Goal: Information Seeking & Learning: Learn about a topic

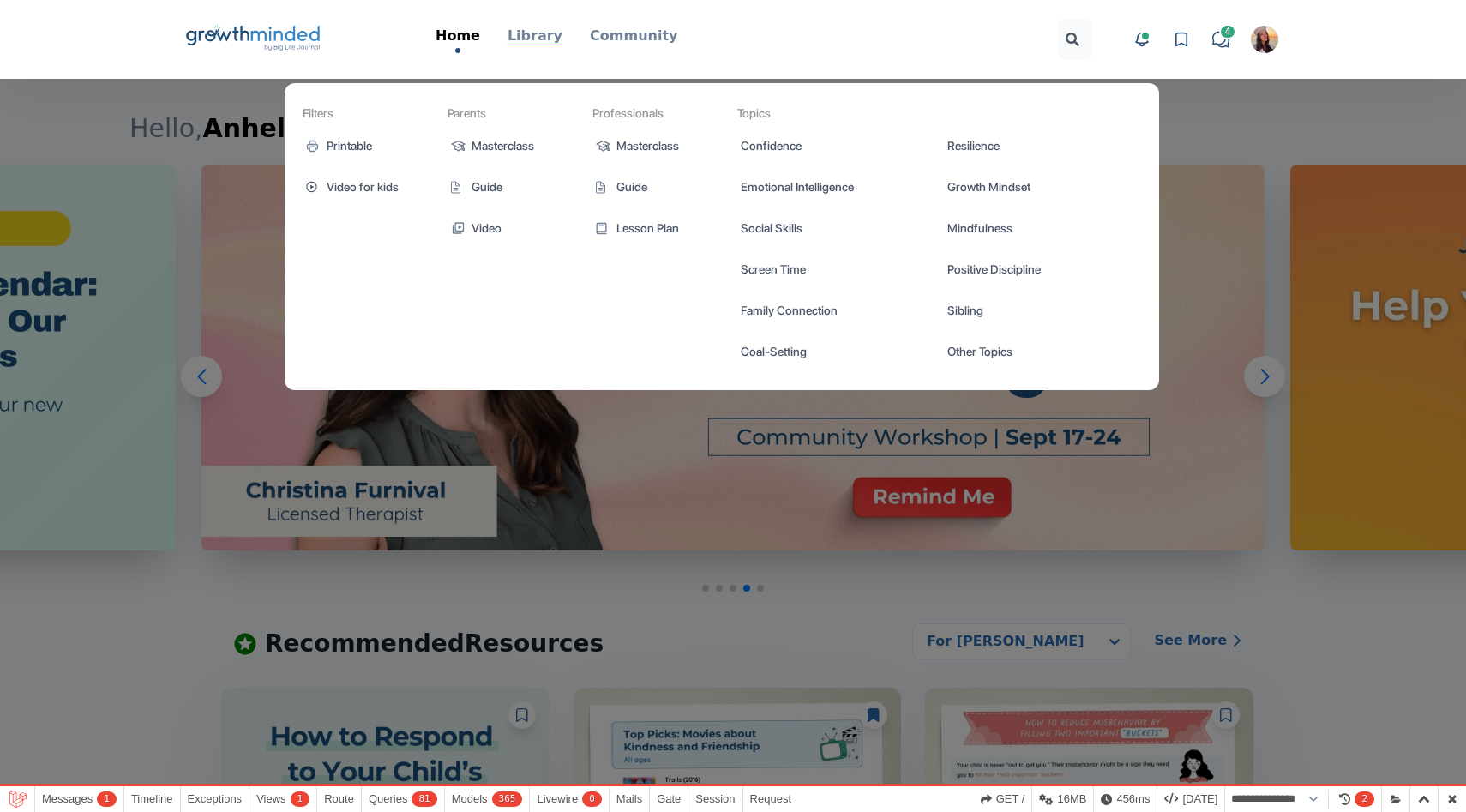
click at [533, 35] on p "Library" at bounding box center [535, 36] width 54 height 21
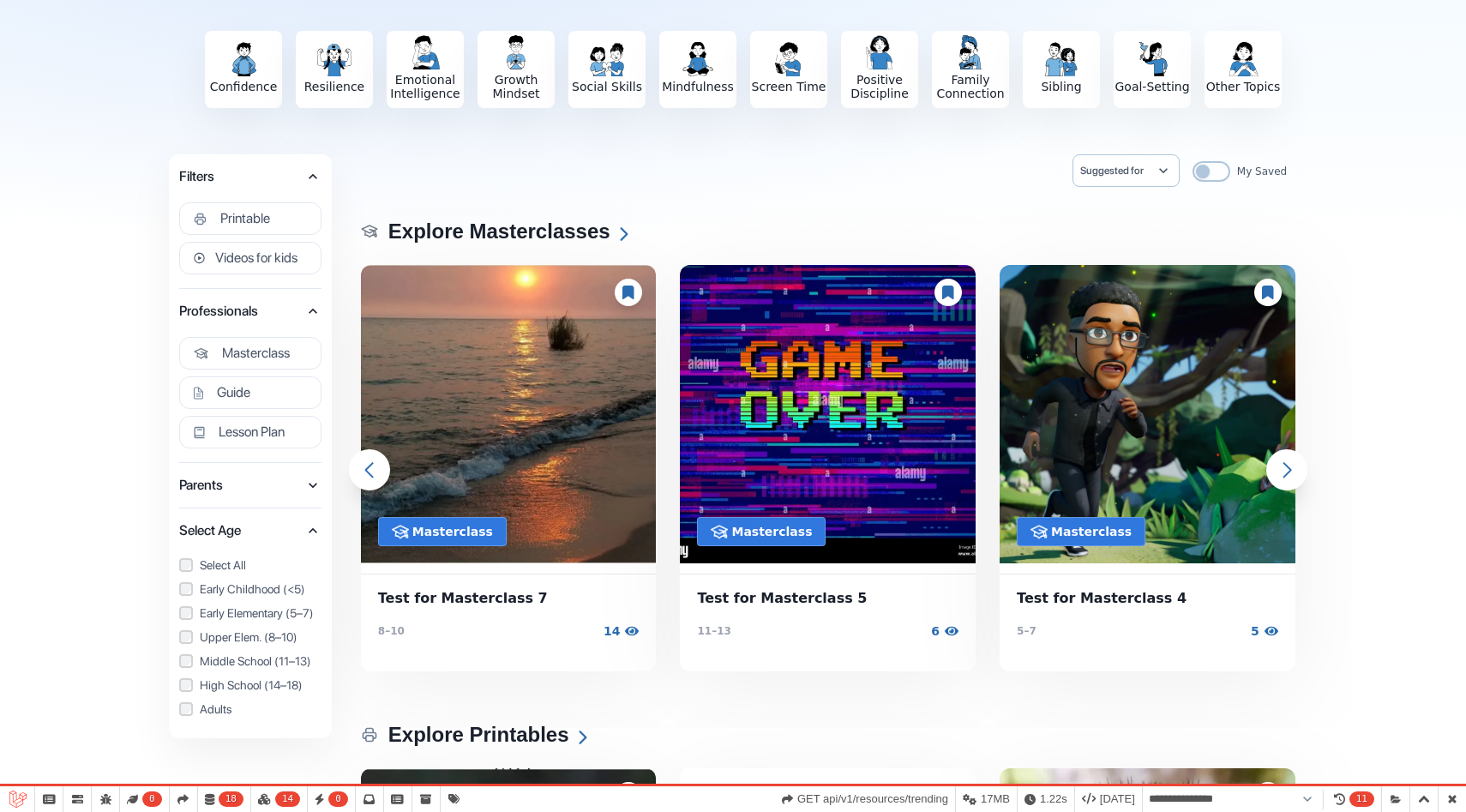
scroll to position [161, 0]
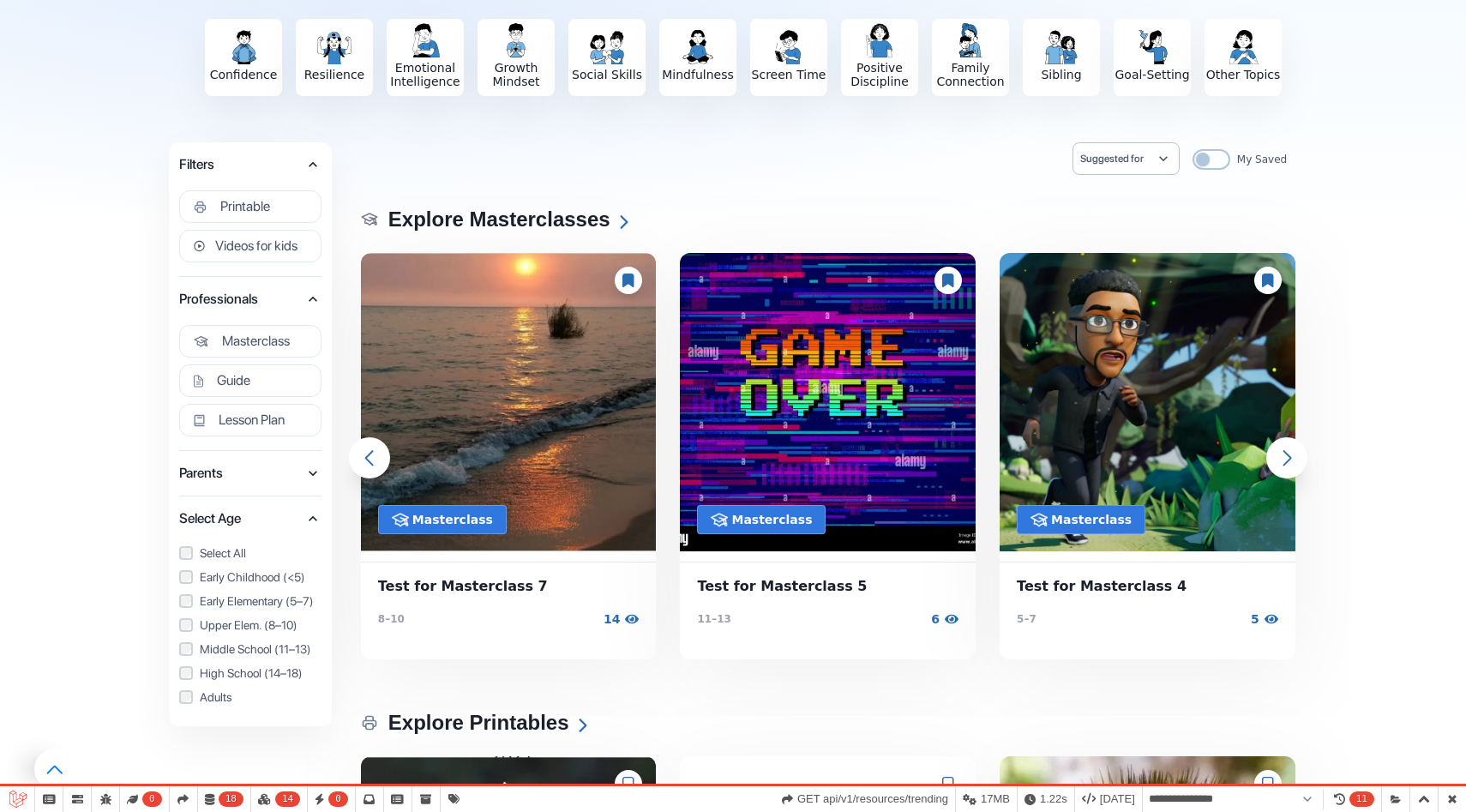
click at [305, 478] on icon "button" at bounding box center [312, 473] width 17 height 17
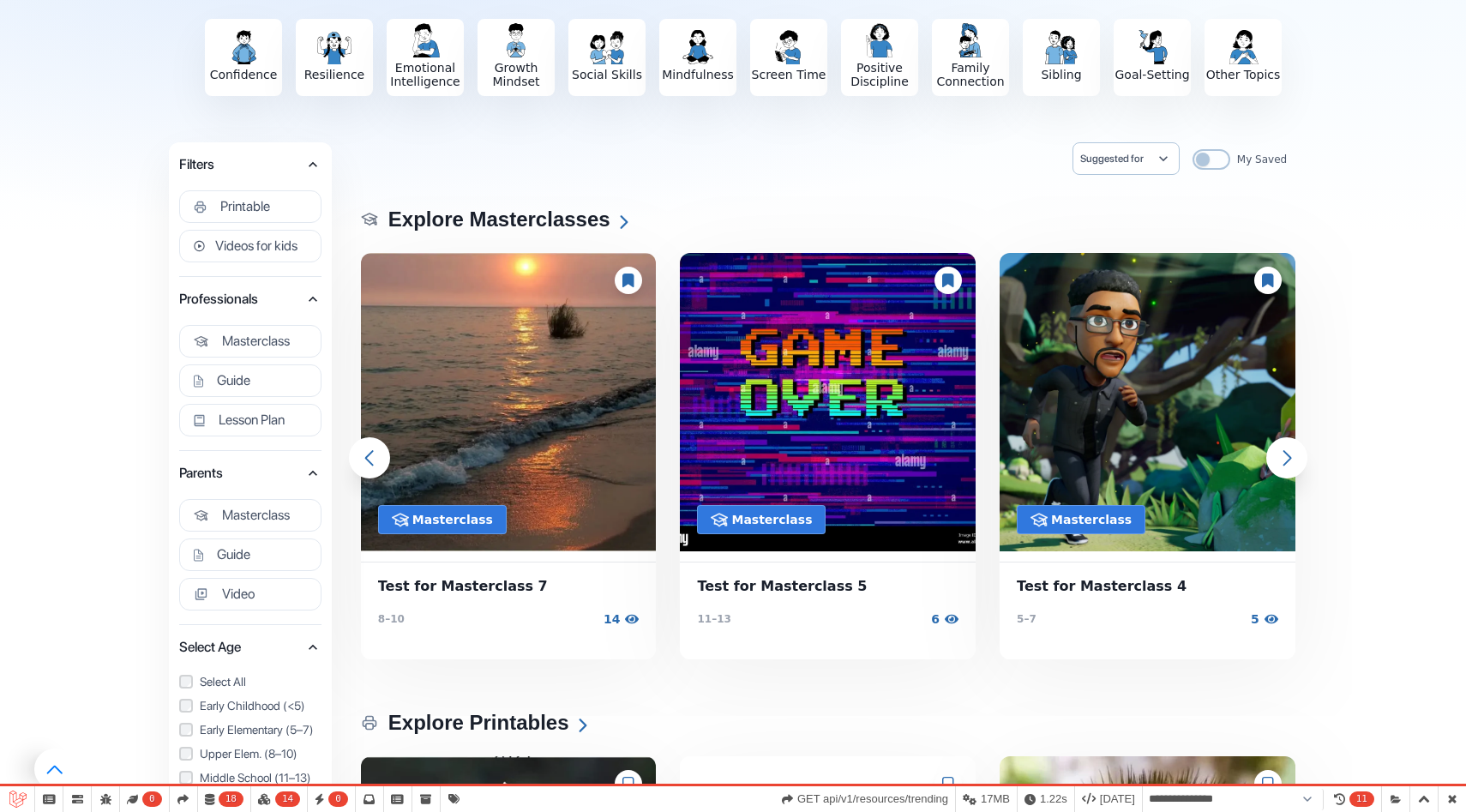
click at [307, 474] on icon "button" at bounding box center [312, 473] width 17 height 17
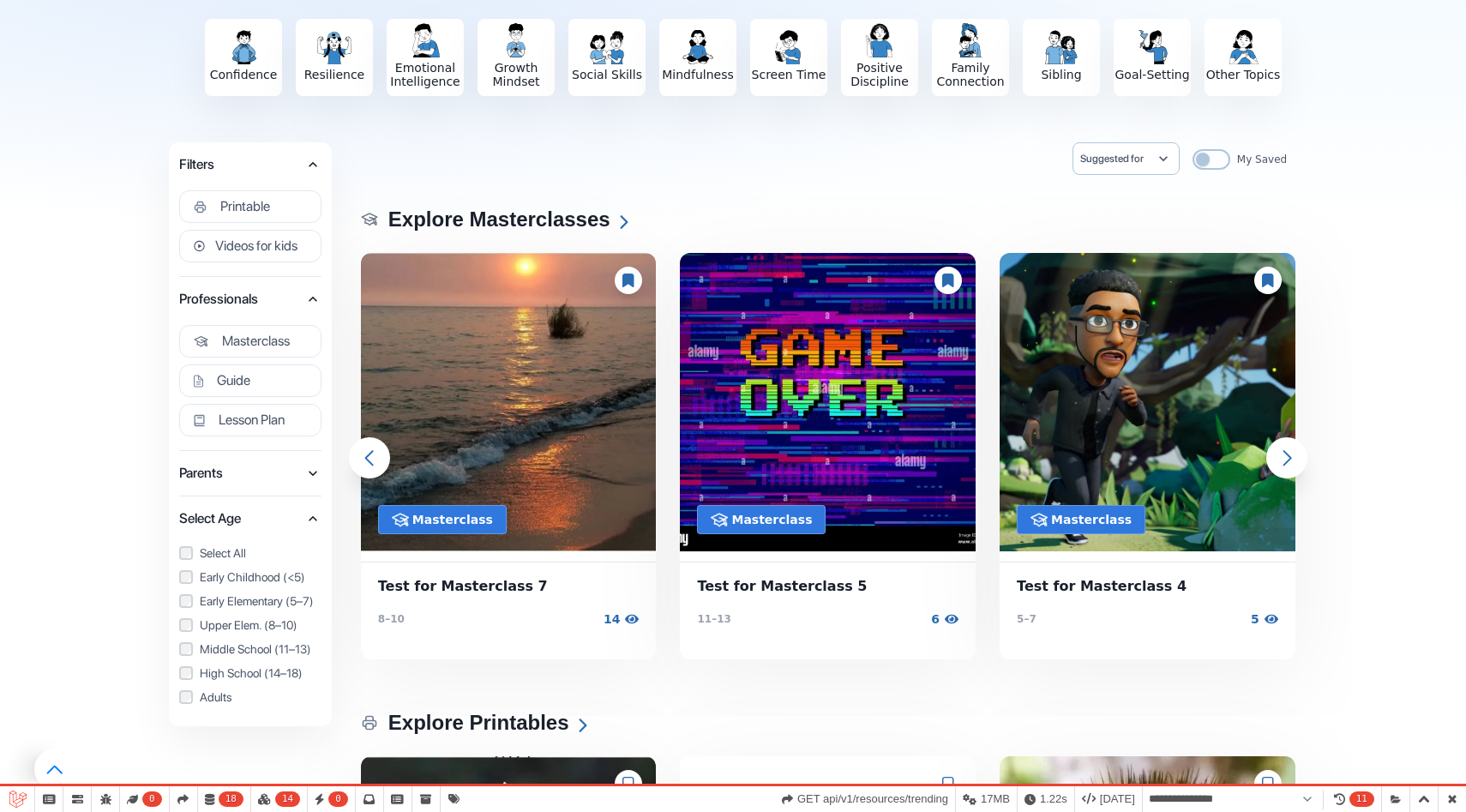
click at [307, 474] on icon "button" at bounding box center [312, 473] width 17 height 17
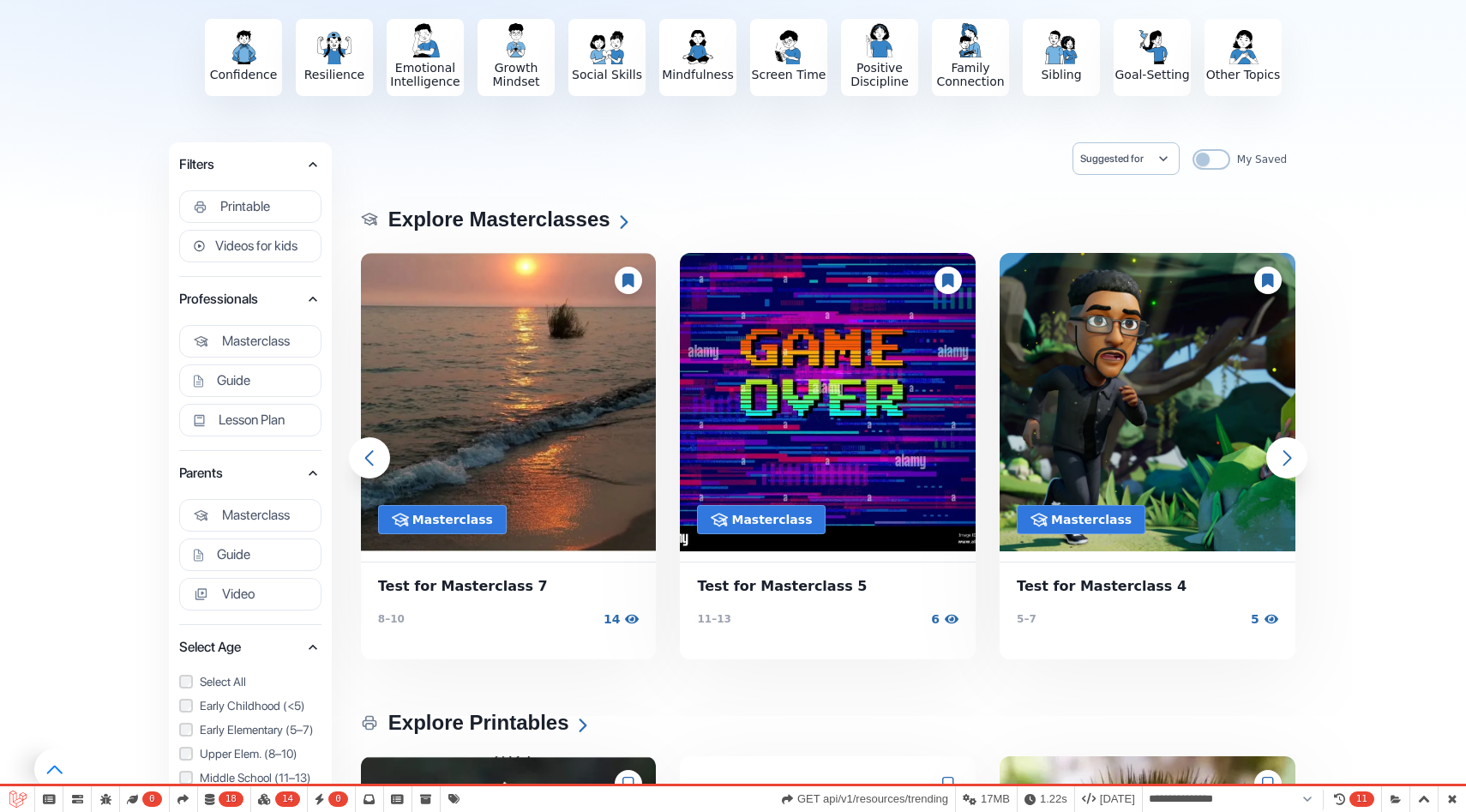
click at [307, 474] on icon "button" at bounding box center [312, 473] width 17 height 17
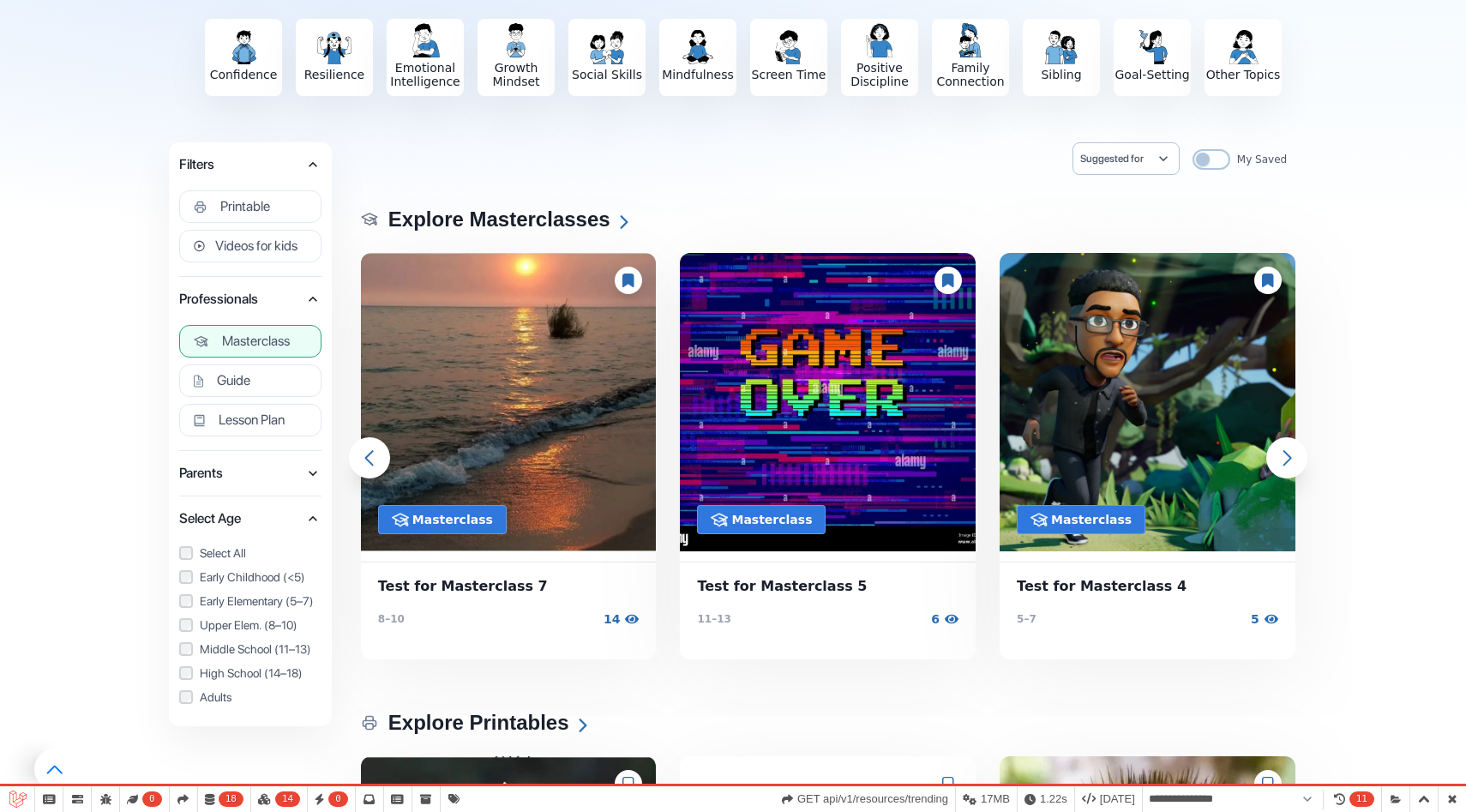
click at [294, 337] on button "Masterclass" at bounding box center [250, 340] width 143 height 33
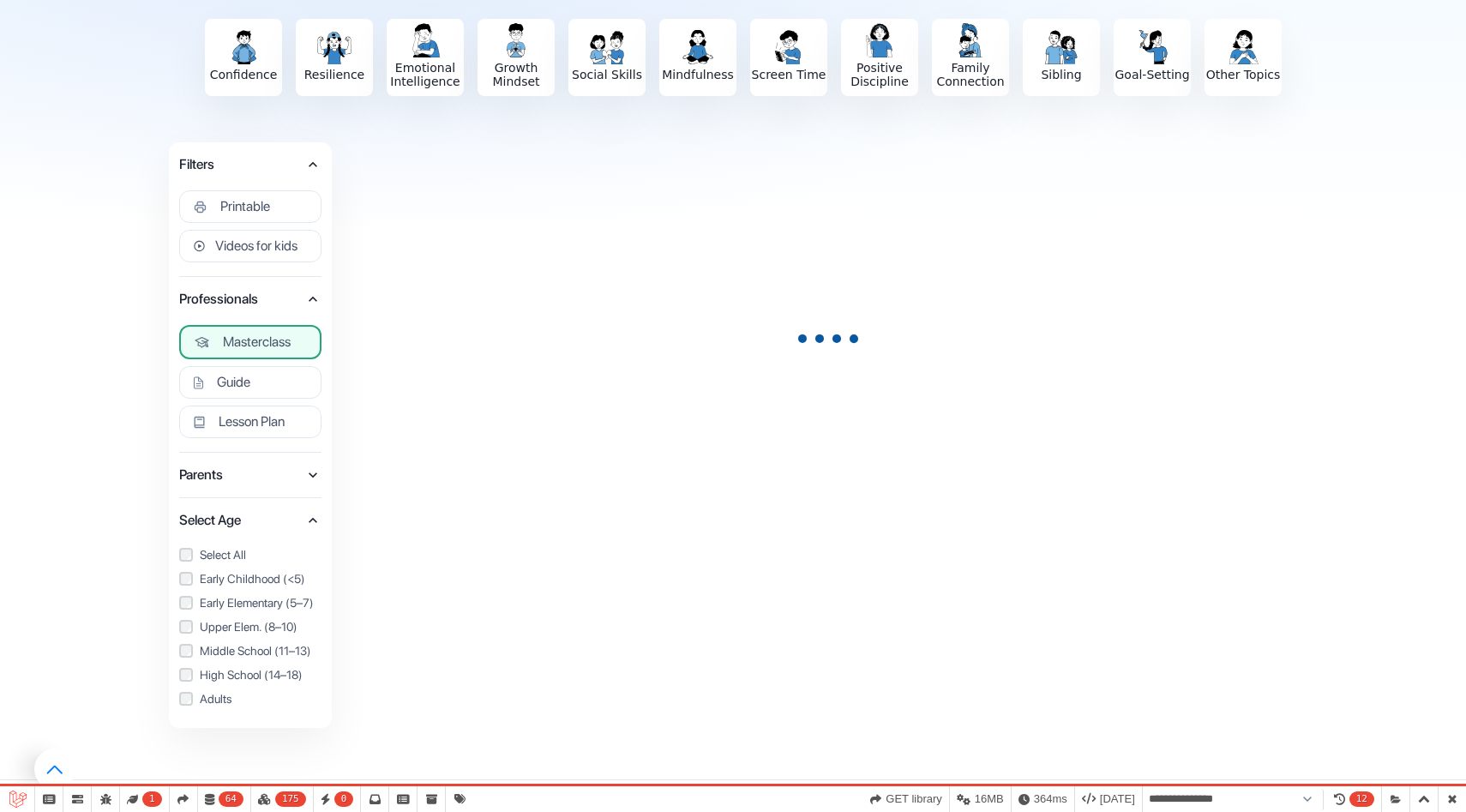
click at [312, 482] on icon "button" at bounding box center [312, 474] width 17 height 17
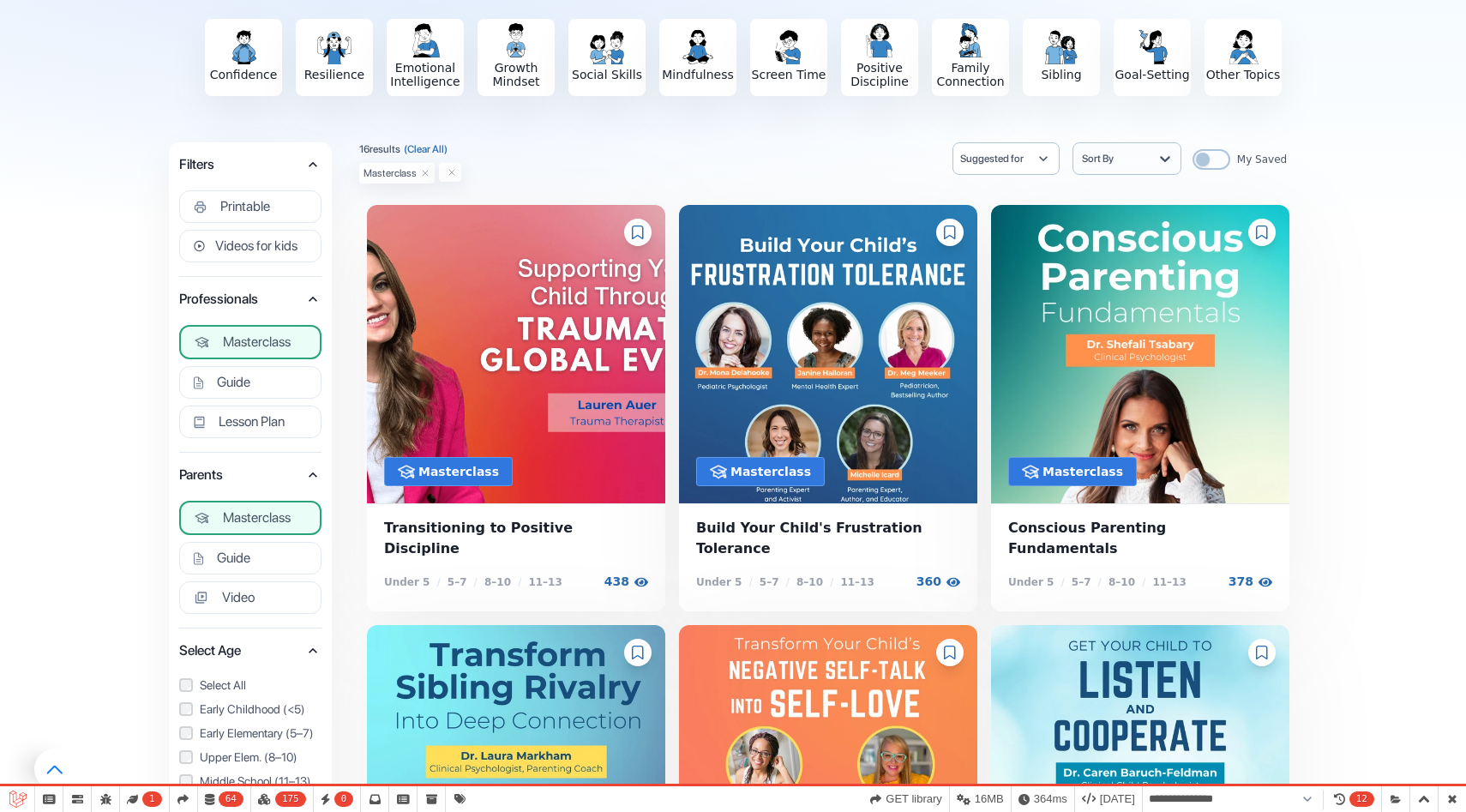
click at [311, 481] on icon "button" at bounding box center [312, 474] width 17 height 17
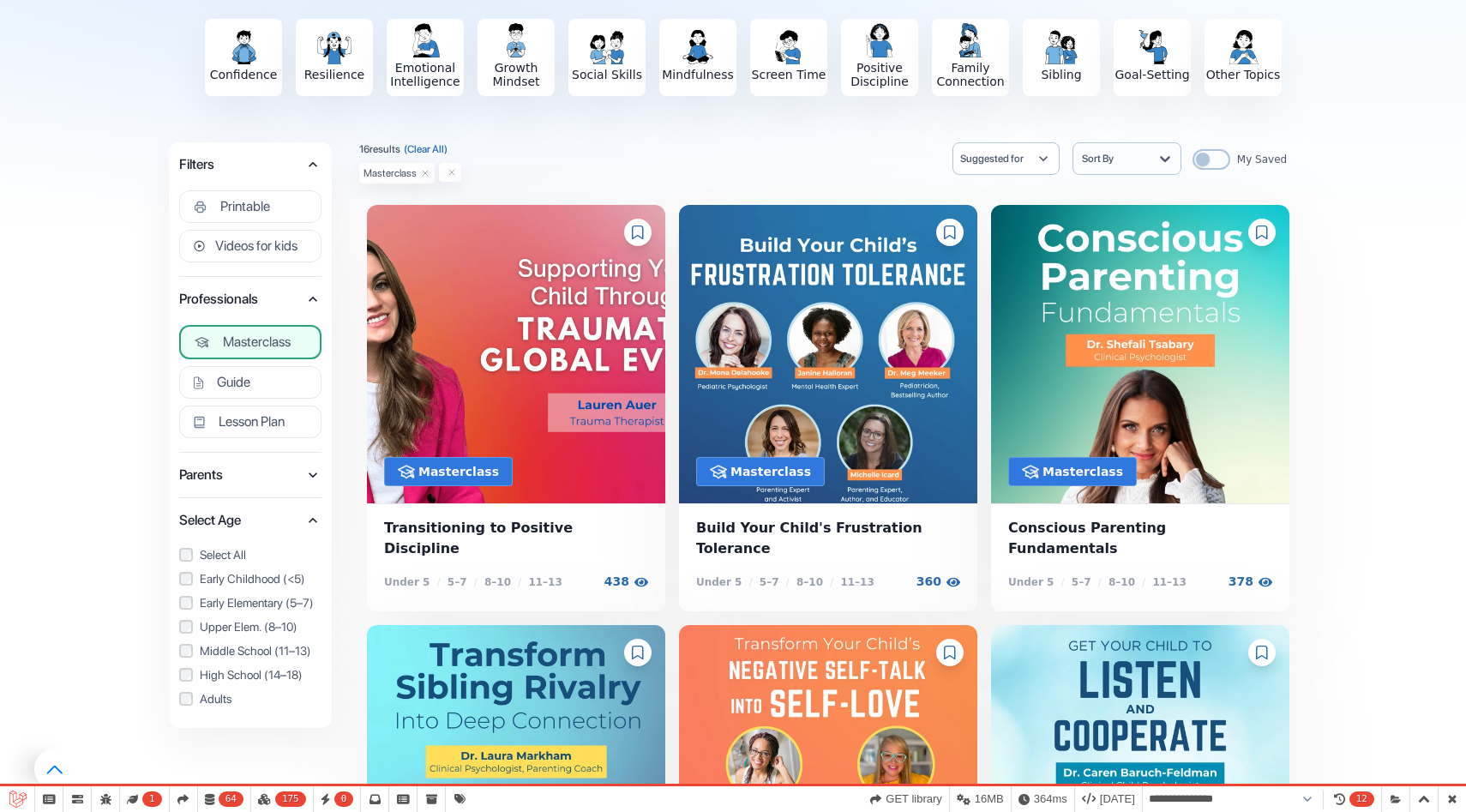
click at [300, 473] on span "Parents" at bounding box center [241, 475] width 125 height 24
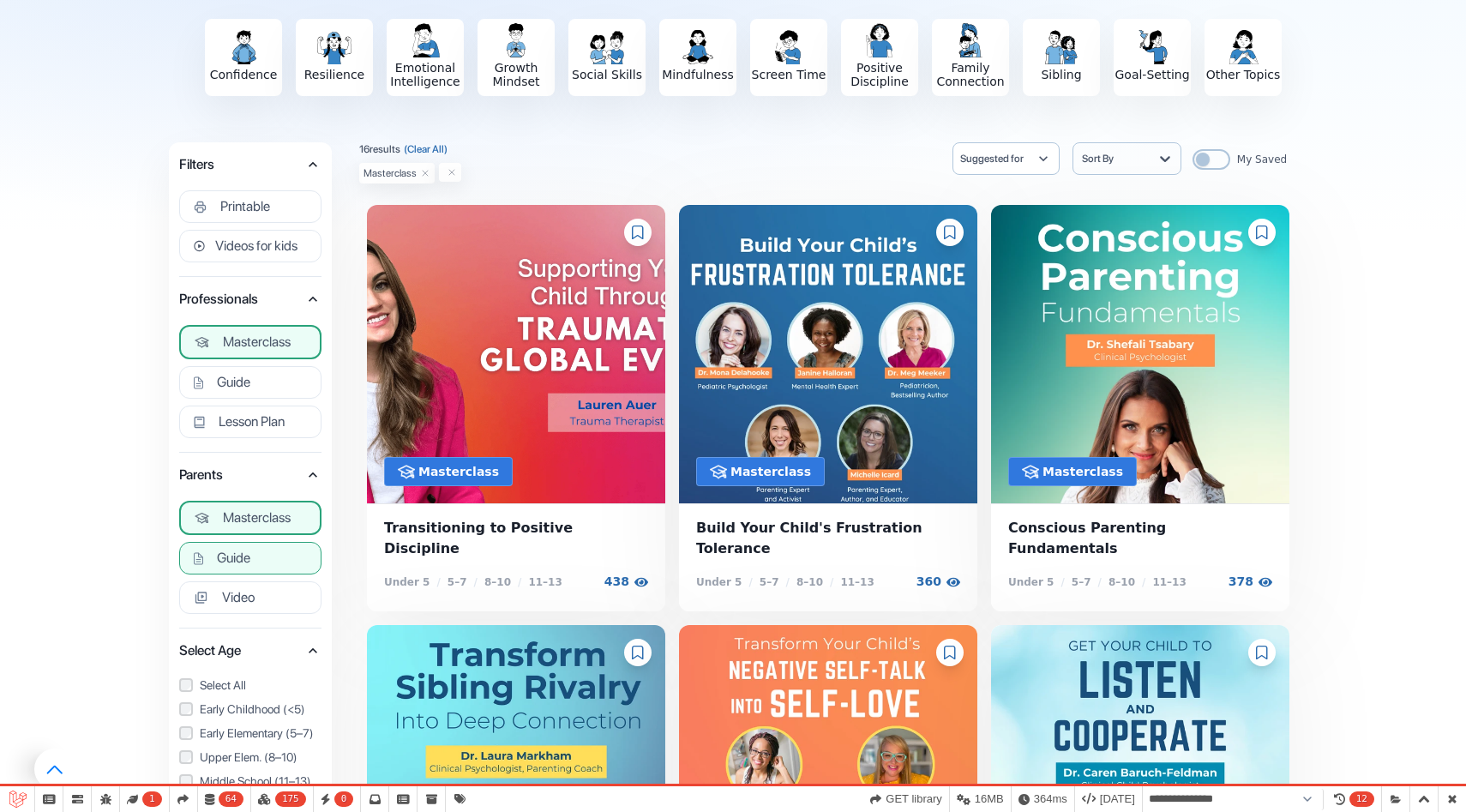
click at [246, 557] on span "Guide" at bounding box center [234, 558] width 34 height 17
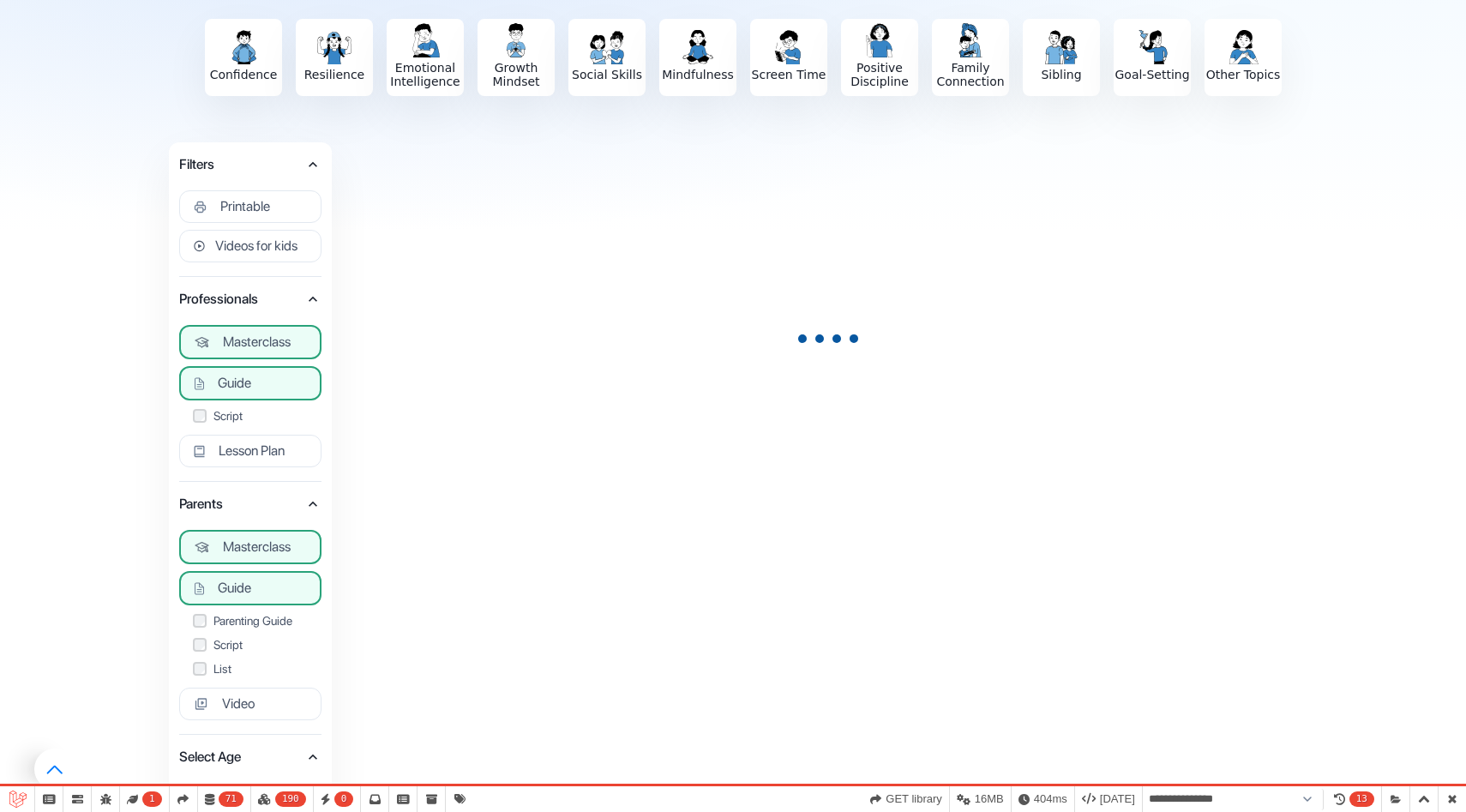
click at [269, 344] on span "Masterclass" at bounding box center [257, 342] width 68 height 17
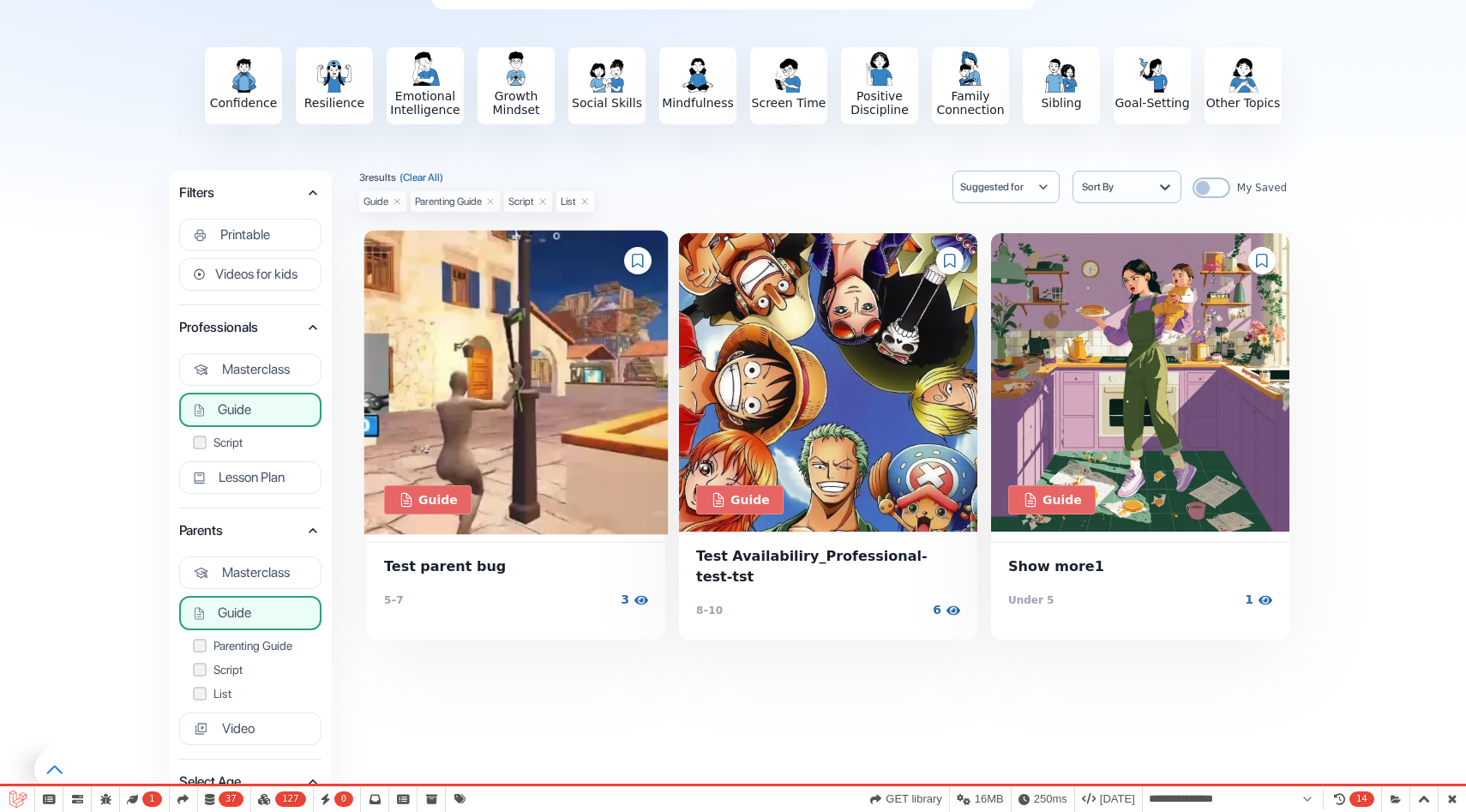
scroll to position [146, 0]
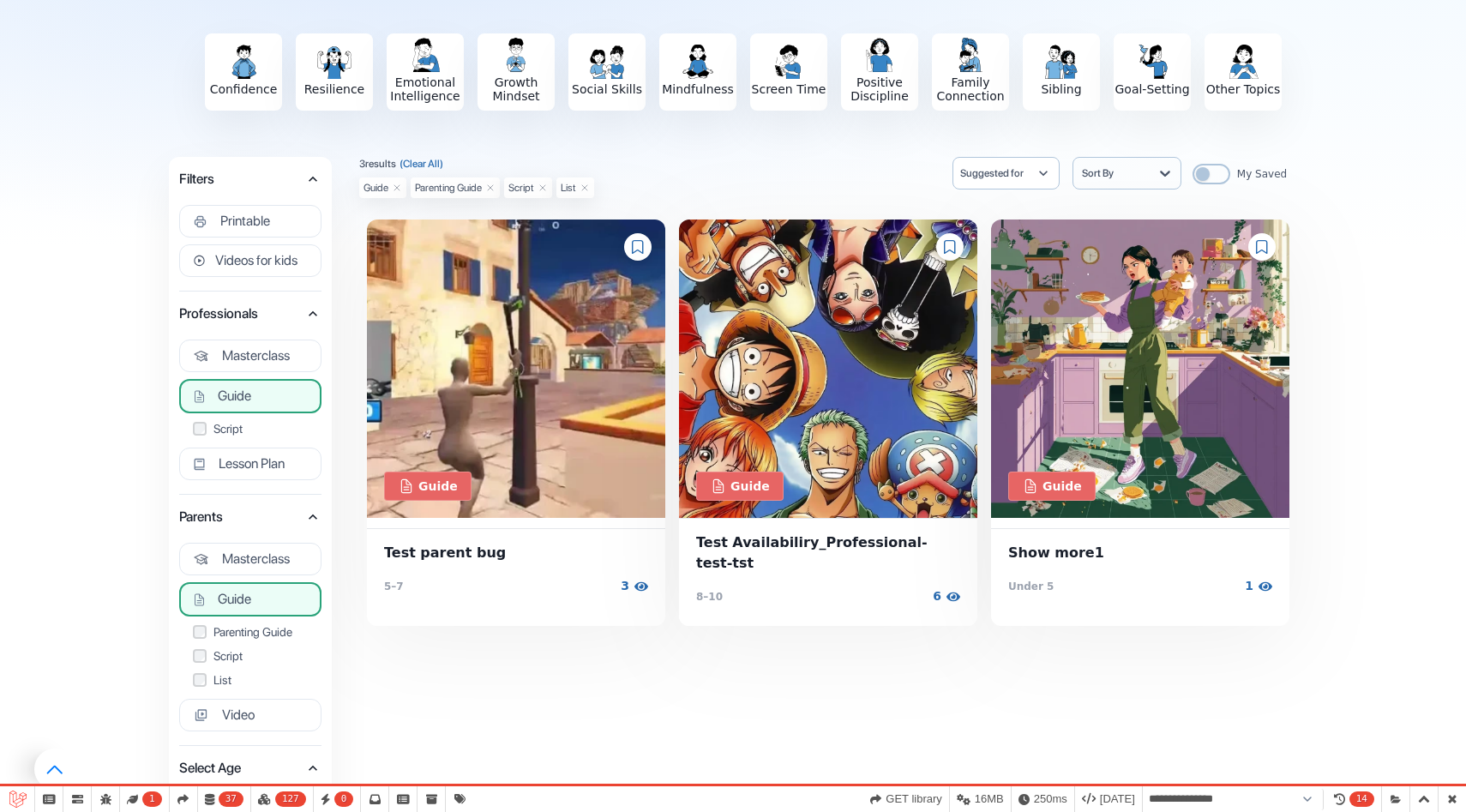
click at [246, 539] on div "Masterclass" at bounding box center [250, 557] width 143 height 50
click at [249, 559] on span "Masterclass" at bounding box center [256, 559] width 68 height 17
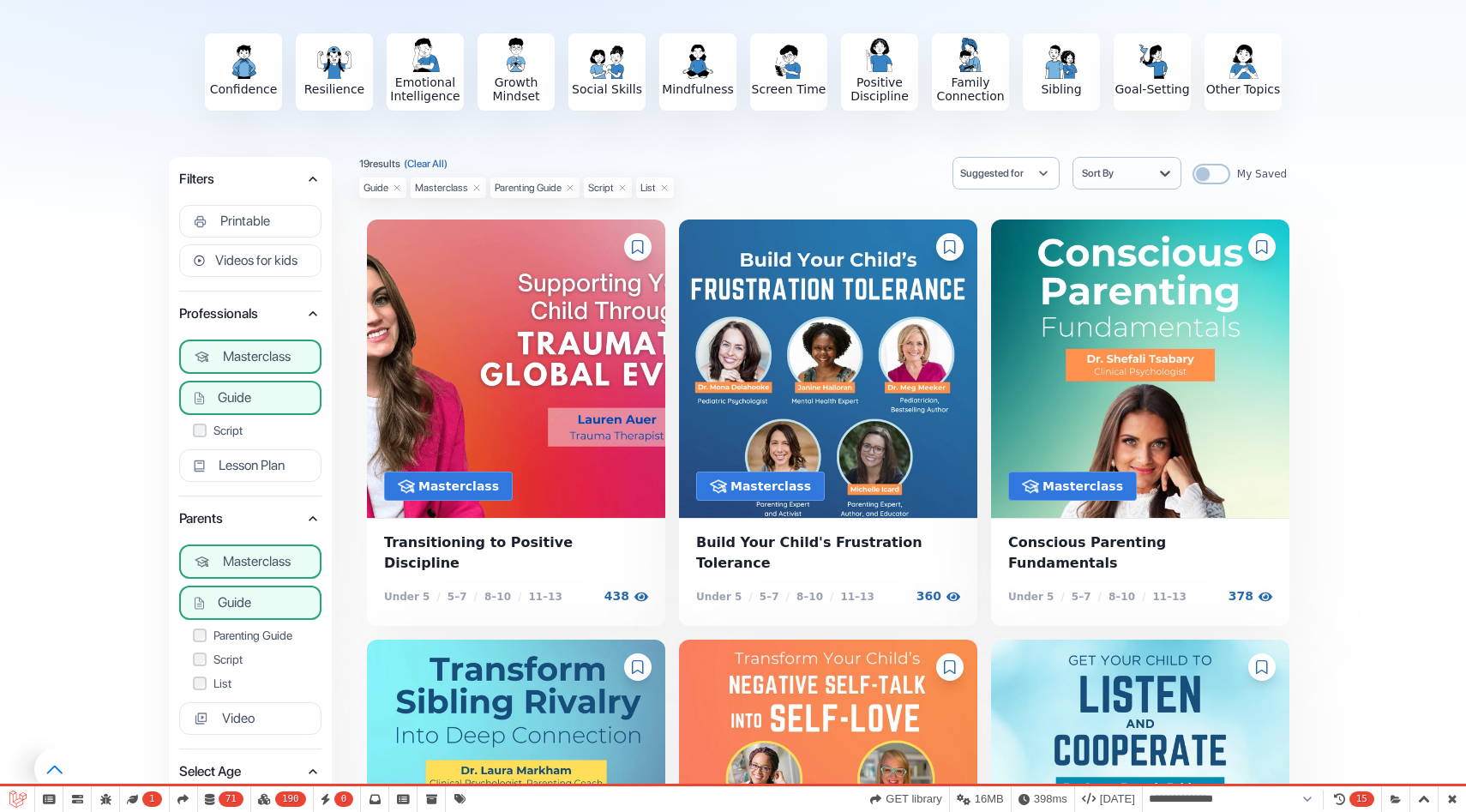
click at [252, 601] on button "Guide" at bounding box center [250, 602] width 143 height 35
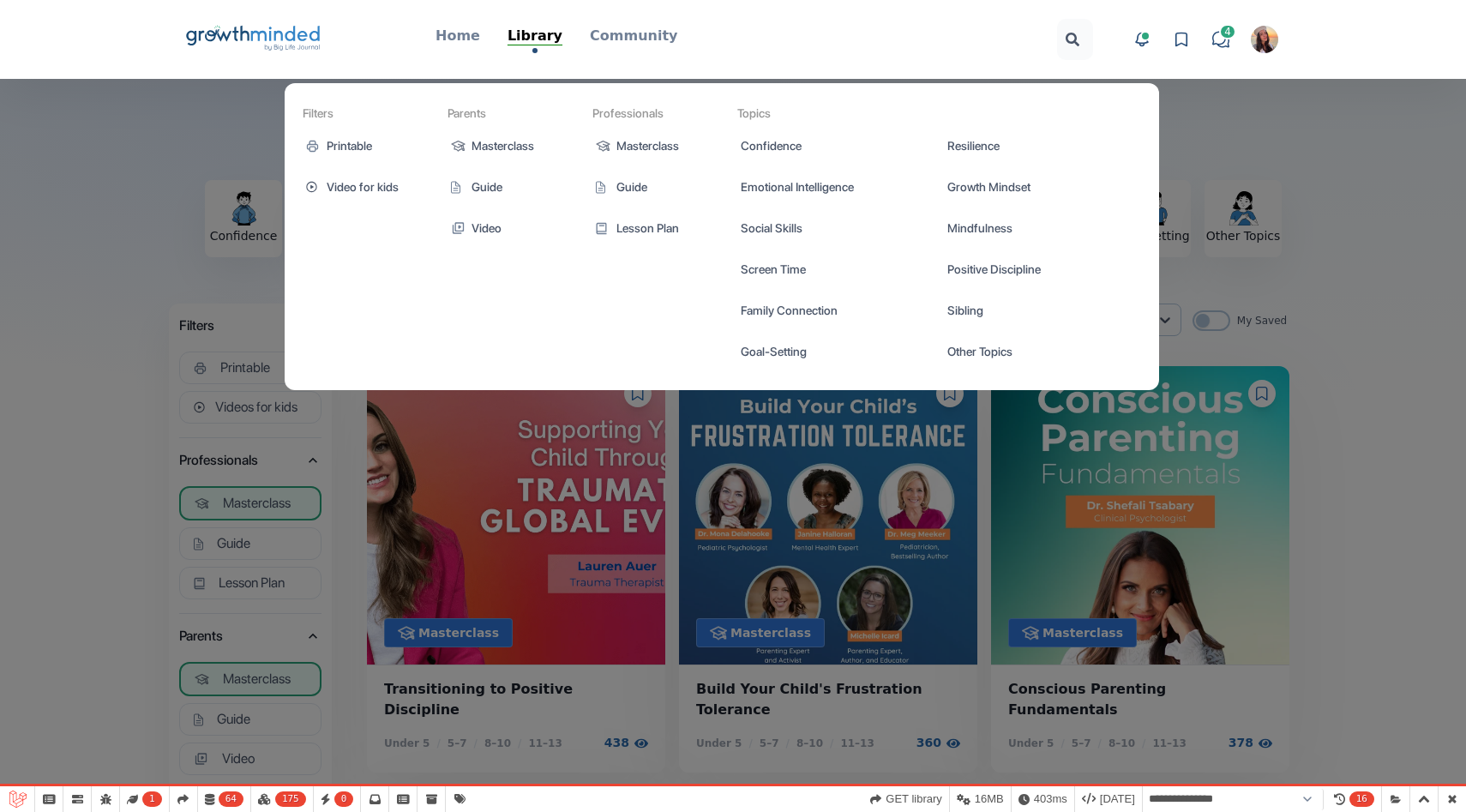
click at [515, 29] on p "Library" at bounding box center [535, 36] width 54 height 21
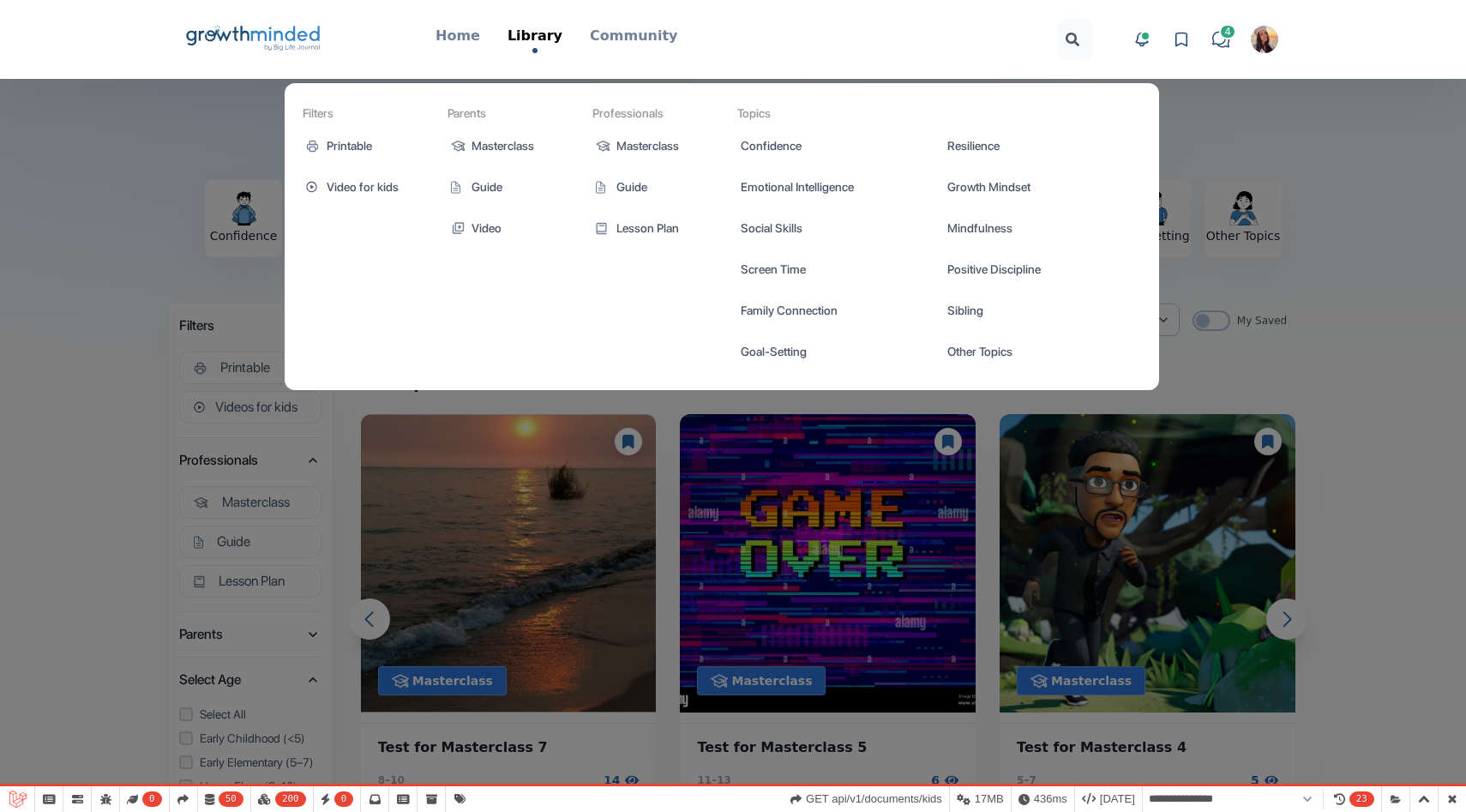
select select "**********"
click at [655, 151] on link "Masterclass" at bounding box center [648, 145] width 123 height 35
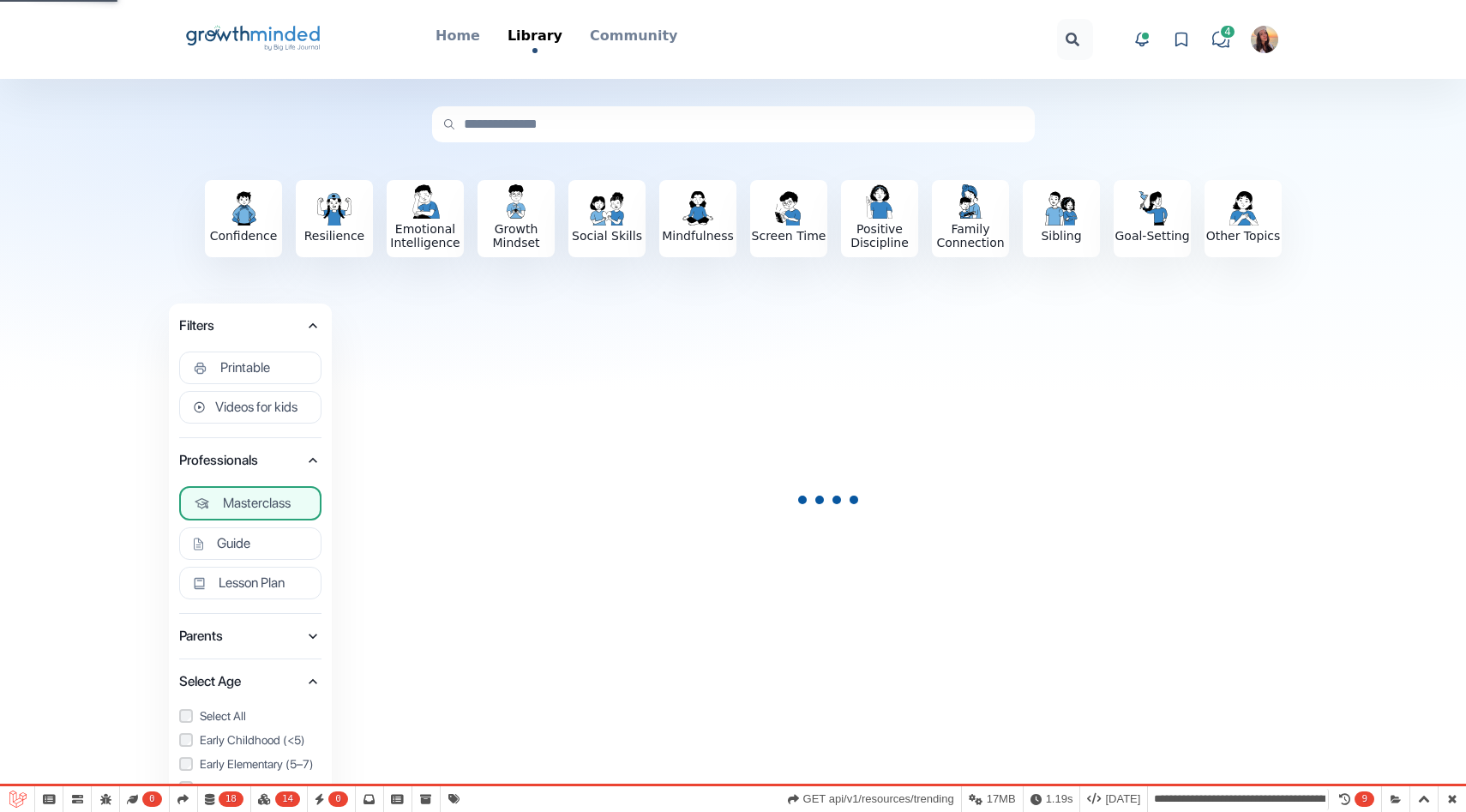
click at [285, 39] on icon "Big Life Journal GrowthMinded Logo .cls-1{fill:#1b4c76}.cls-2{fill:#294e79}.cls…" at bounding box center [253, 39] width 138 height 41
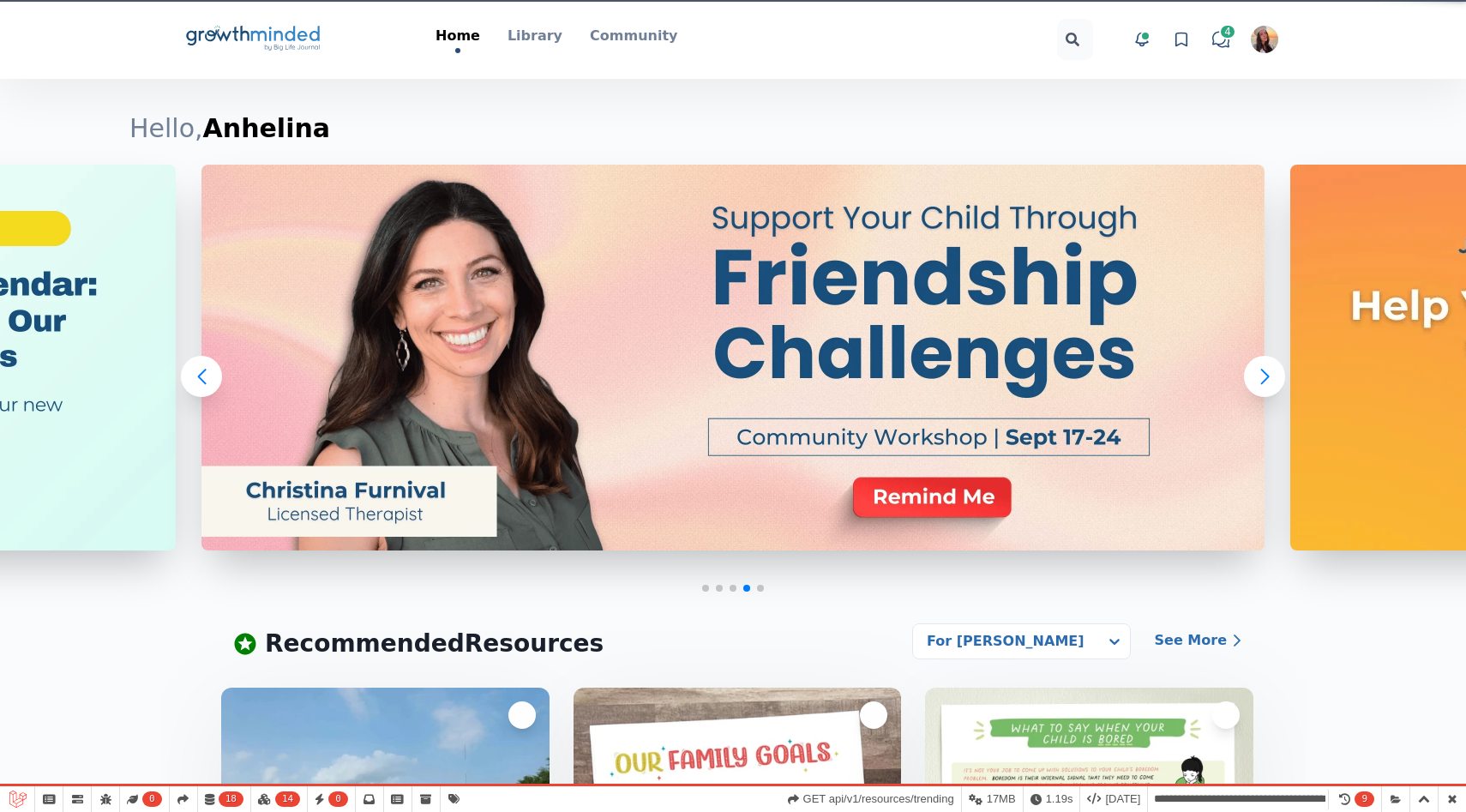
select select "**********"
